Goal: Navigation & Orientation: Find specific page/section

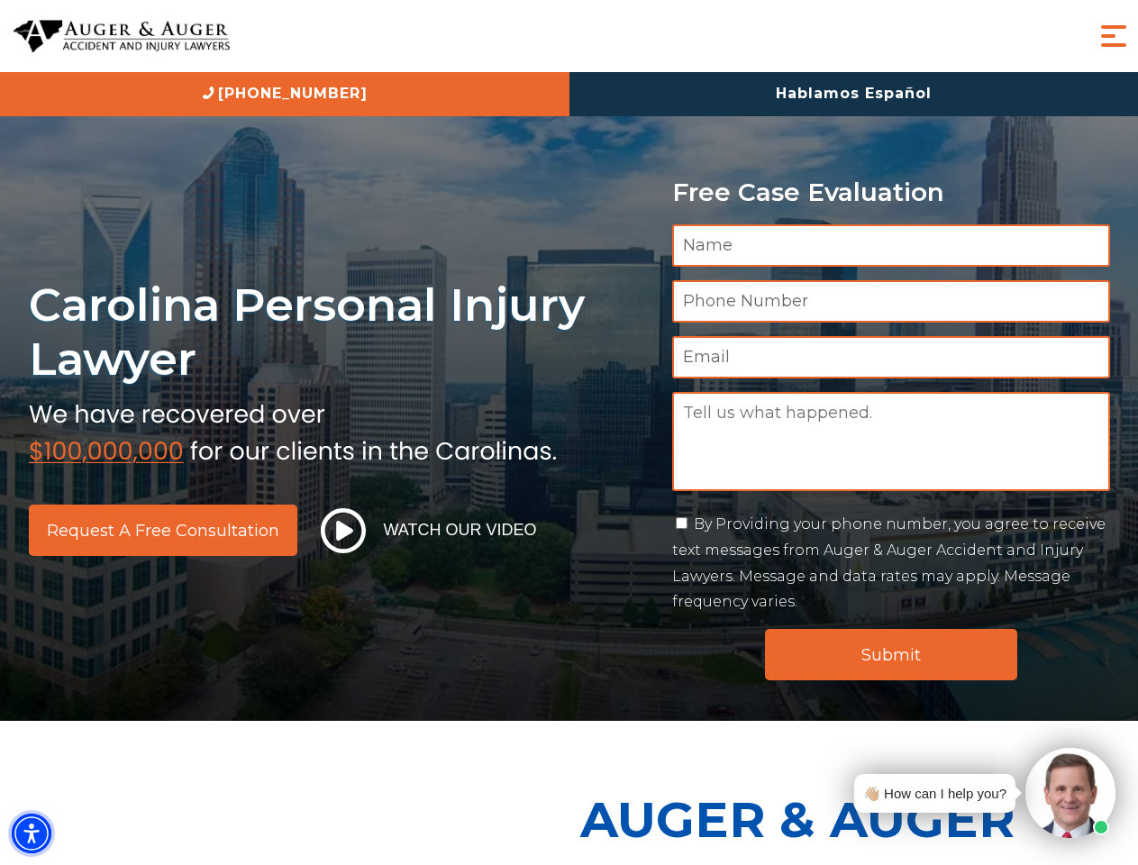
click at [32, 833] on img "Accessibility Menu" at bounding box center [32, 834] width 40 height 40
